Goal: Task Accomplishment & Management: Use online tool/utility

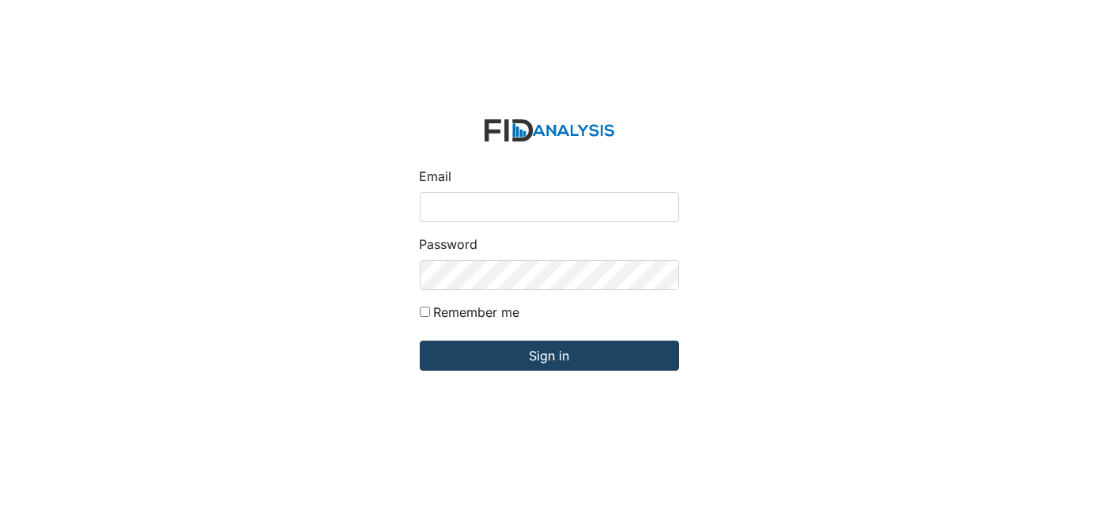
type input "[EMAIL_ADDRESS][DOMAIN_NAME]"
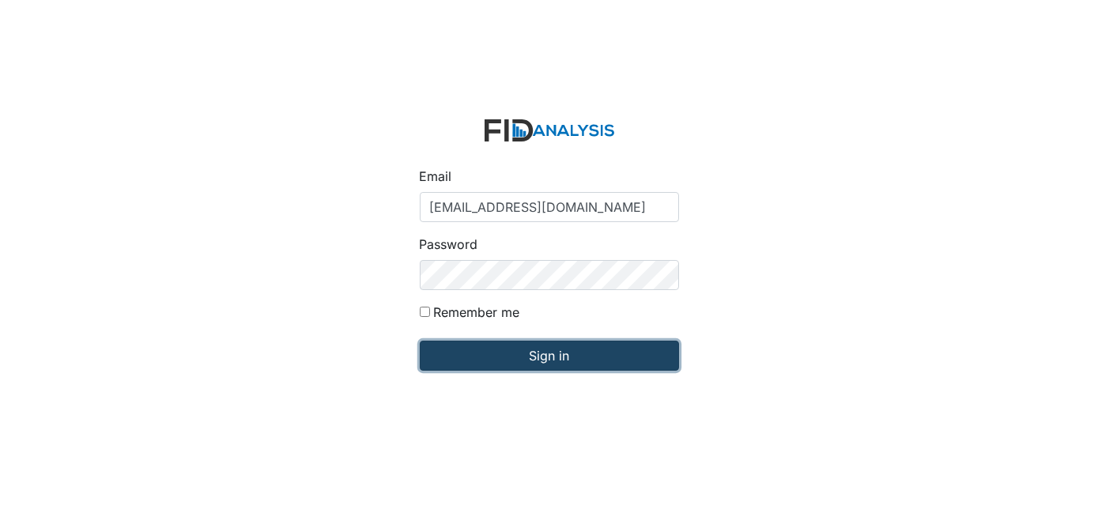
click at [548, 356] on input "Sign in" at bounding box center [549, 356] width 259 height 30
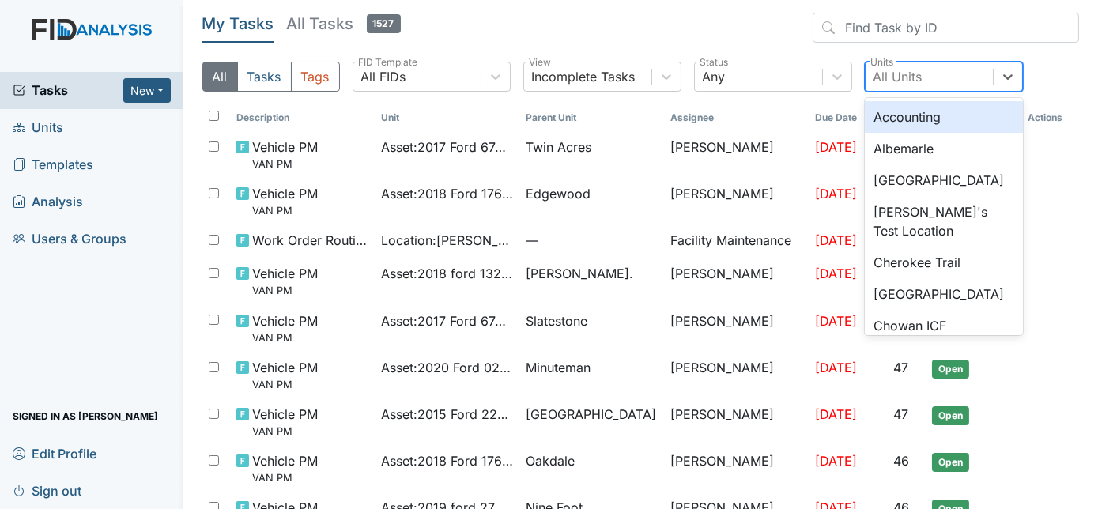
click at [911, 70] on div "All Units" at bounding box center [898, 76] width 49 height 19
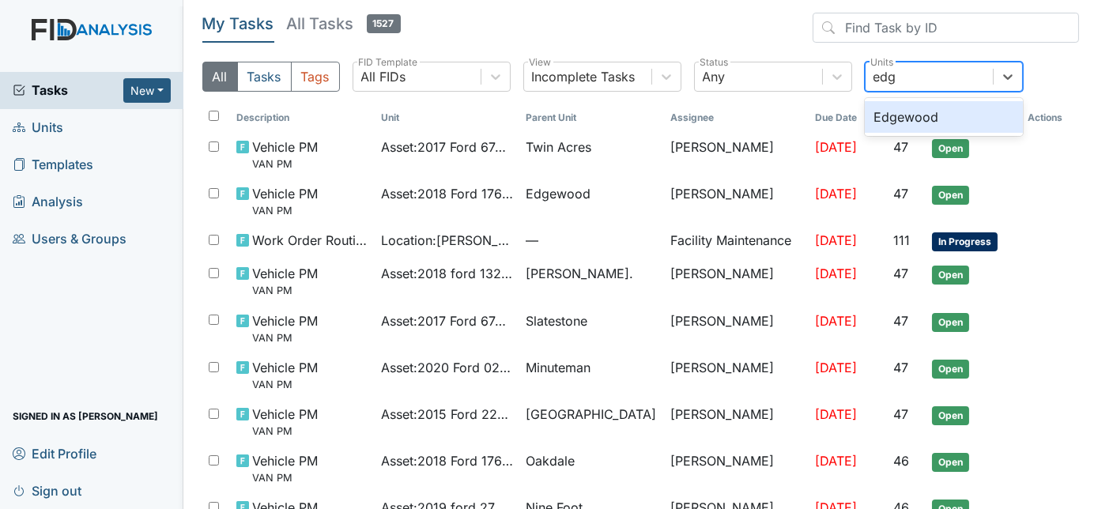
type input "edge"
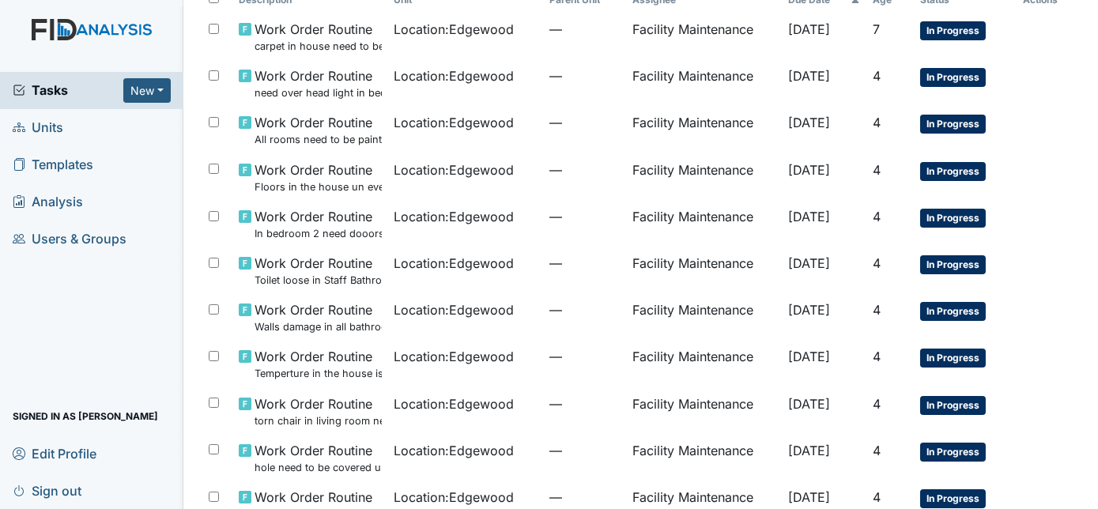
scroll to position [123, 0]
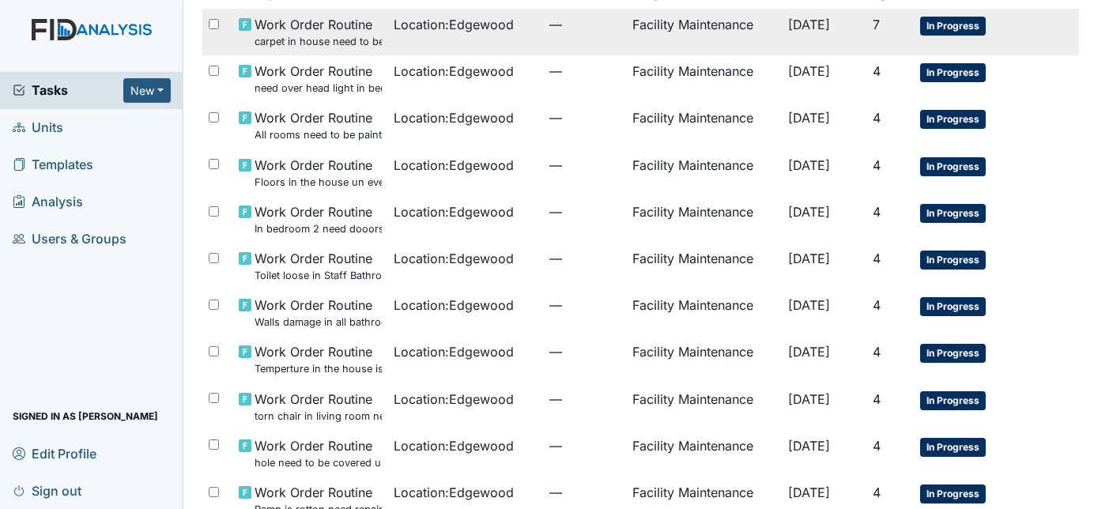
click at [594, 33] on td "—" at bounding box center [584, 32] width 83 height 47
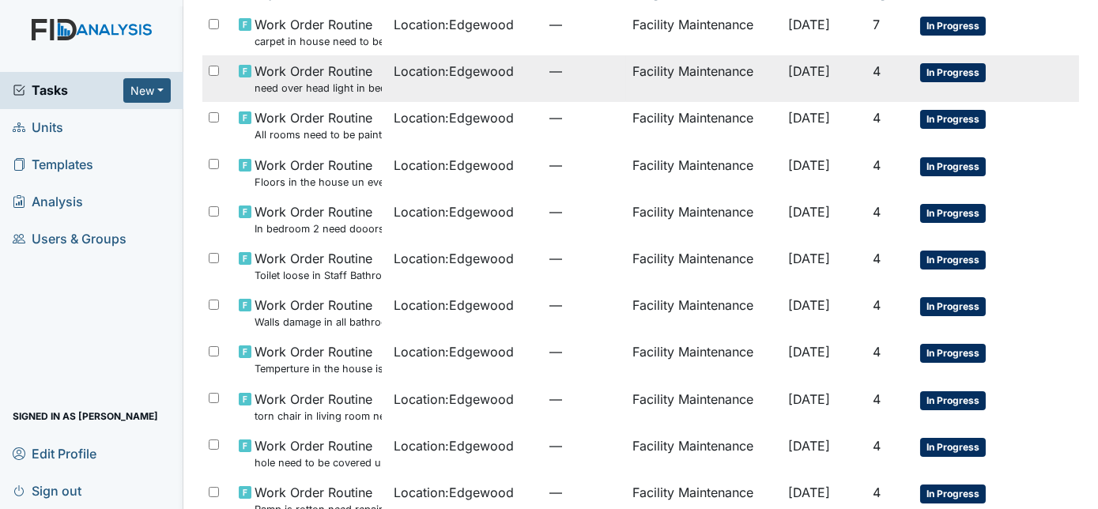
click at [468, 85] on td "Location : Edgewood" at bounding box center [466, 78] width 156 height 47
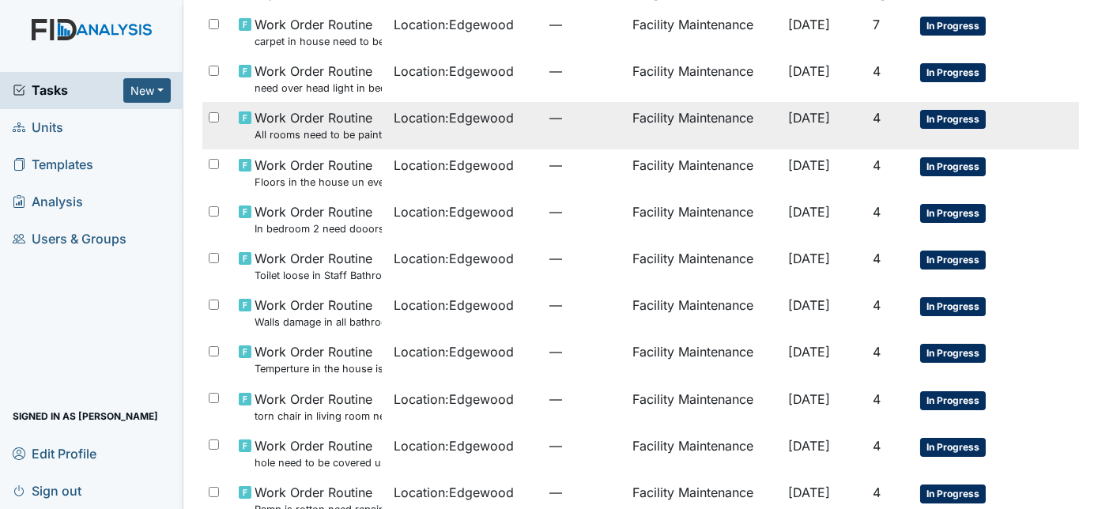
click at [505, 128] on td "Location : Edgewood" at bounding box center [466, 125] width 156 height 47
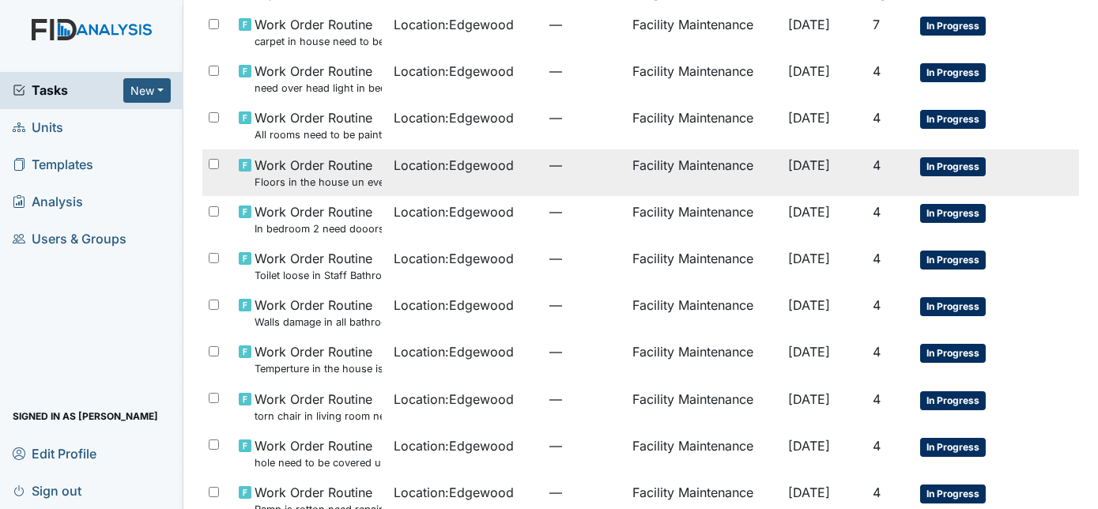
click at [462, 172] on span "Location : Edgewood" at bounding box center [454, 165] width 120 height 19
click at [404, 186] on td "Location : Edgewood" at bounding box center [466, 172] width 156 height 47
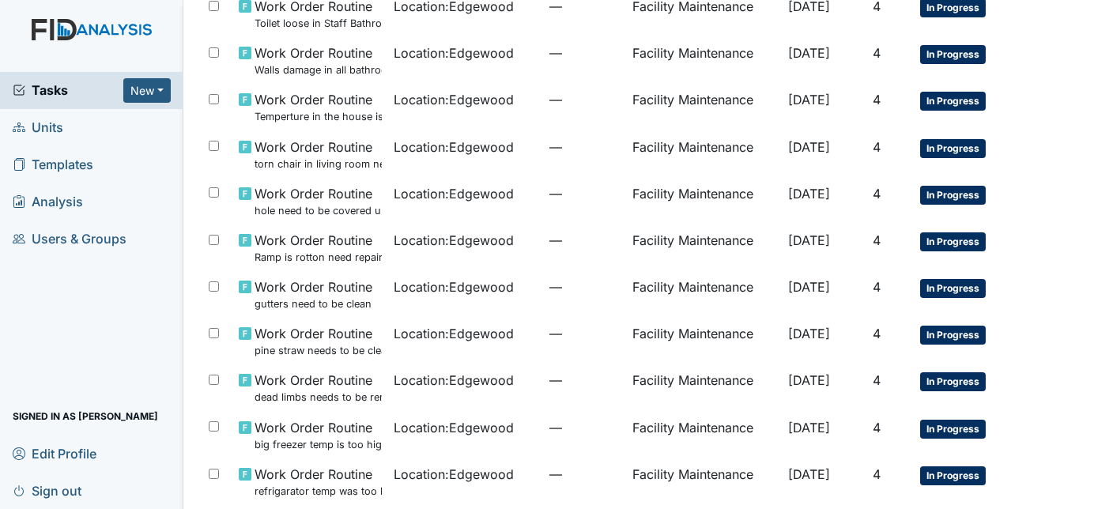
scroll to position [374, 0]
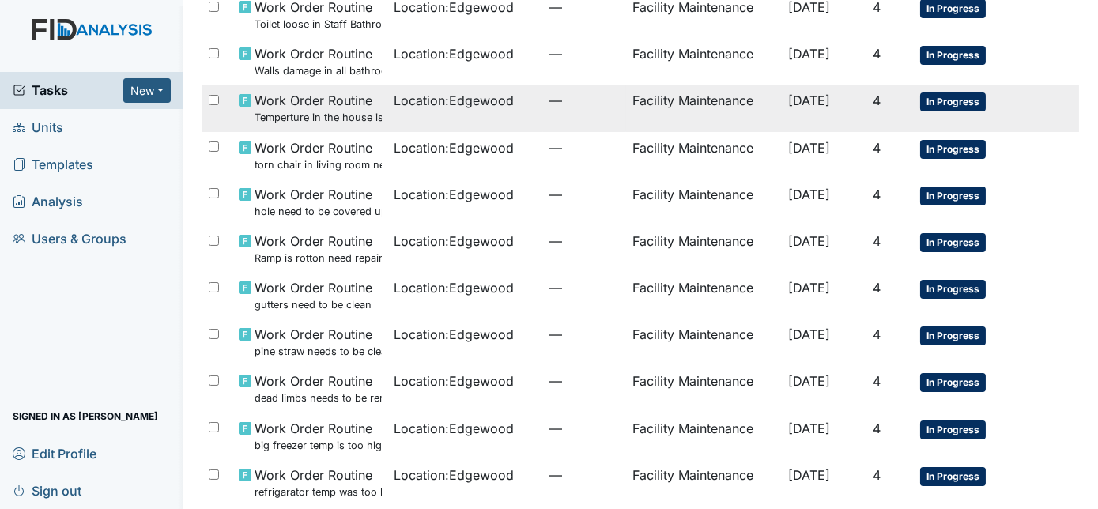
click at [440, 106] on span "Location : Edgewood" at bounding box center [454, 100] width 120 height 19
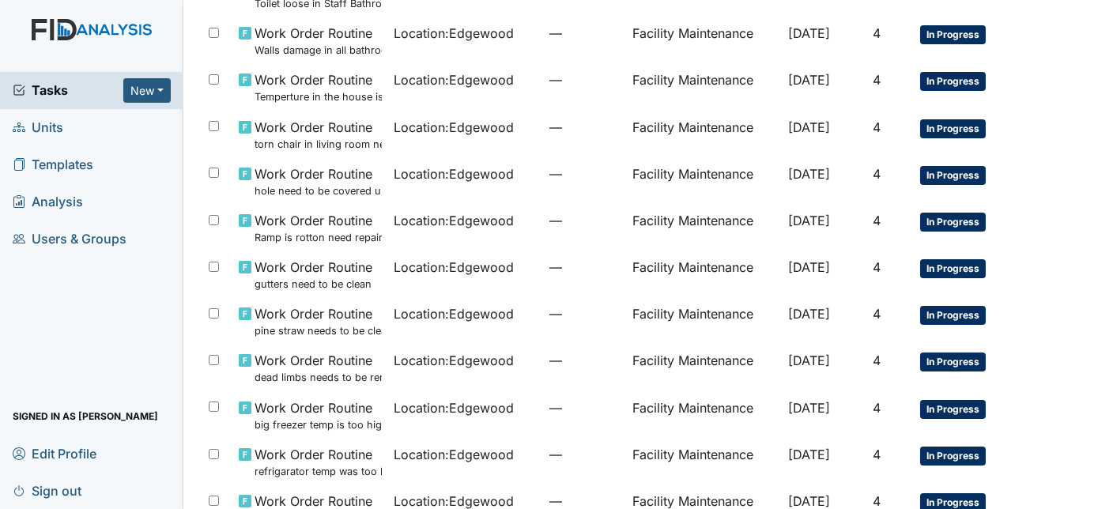
scroll to position [399, 0]
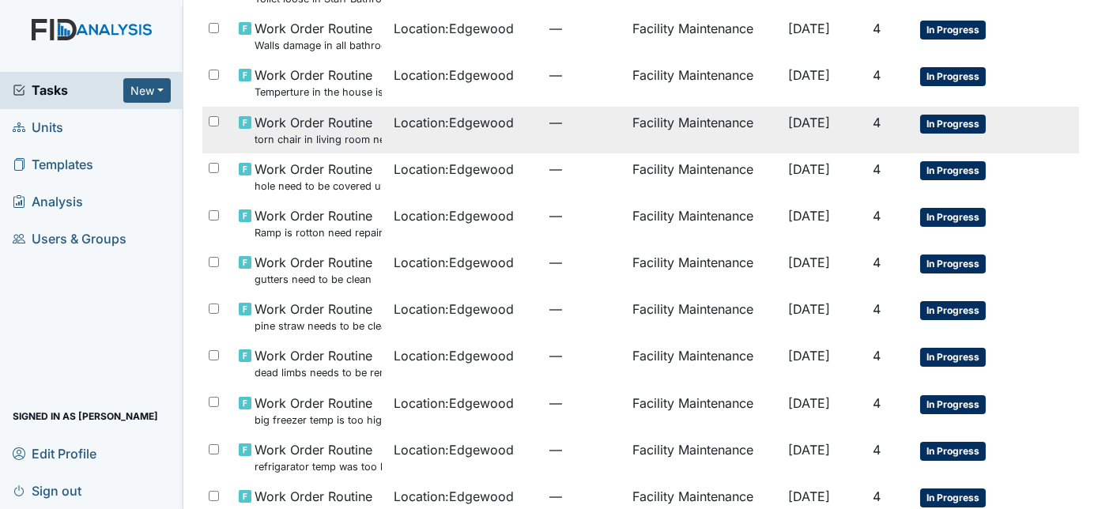
click at [409, 139] on td "Location : Edgewood" at bounding box center [466, 130] width 156 height 47
